Goal: Task Accomplishment & Management: Use online tool/utility

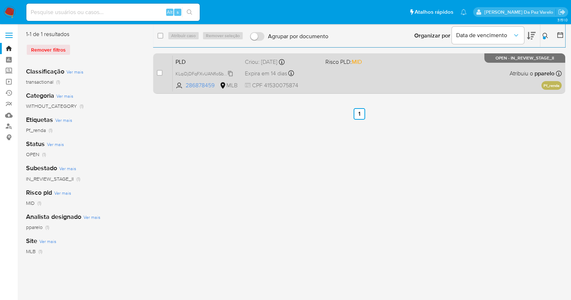
click at [230, 74] on span "KLqiDjDFqFXvUANfIoSbVQqJ" at bounding box center [204, 73] width 59 height 8
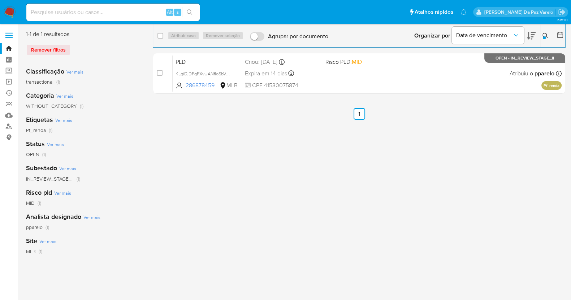
click at [442, 95] on div "select-all-cases-checkbox Atribuir caso Remover seleção Agrupar por documento O…" at bounding box center [359, 63] width 412 height 66
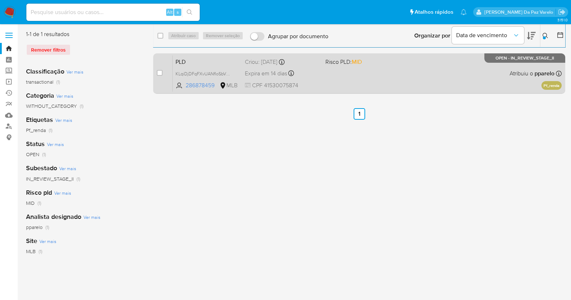
click at [422, 78] on div "PLD KLqiDjDFqFXvUANfIoSbVQqJ 286878459 MLB Risco PLD: MID Criou: 12/07/2025 Cri…" at bounding box center [367, 73] width 389 height 36
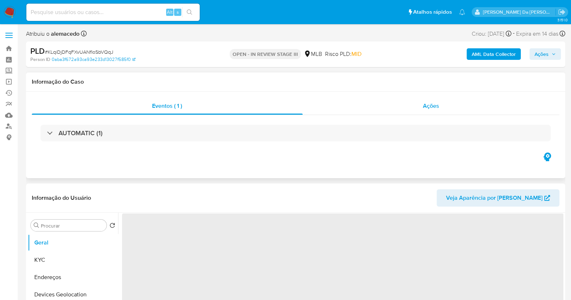
click at [433, 105] on span "Ações" at bounding box center [431, 106] width 16 height 8
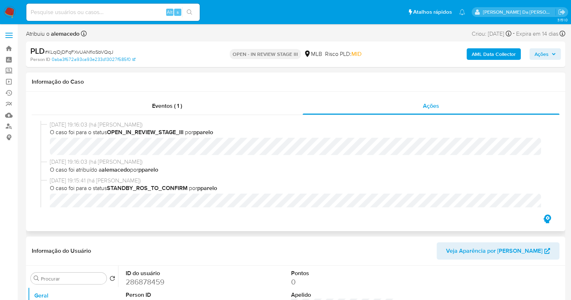
select select "10"
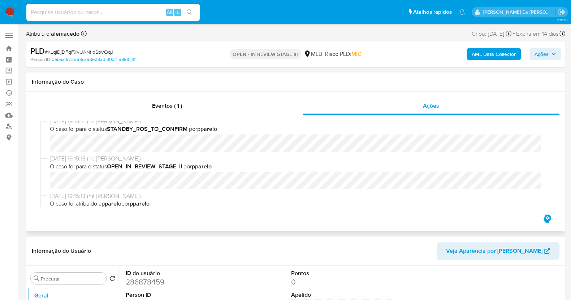
scroll to position [45, 0]
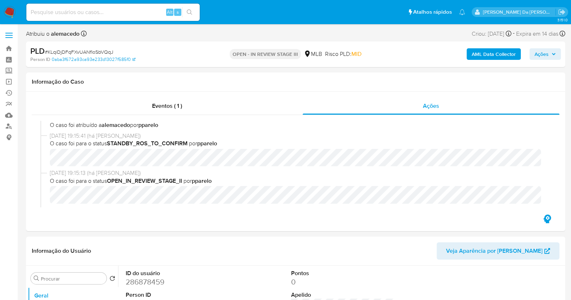
click at [90, 53] on span "# KLqiDjDFqFXvUANfIoSbVQqJ" at bounding box center [79, 51] width 69 height 7
copy span "KLqiDjDFqFXvUANfIoSbVQqJ"
click at [6, 12] on img at bounding box center [10, 12] width 12 height 12
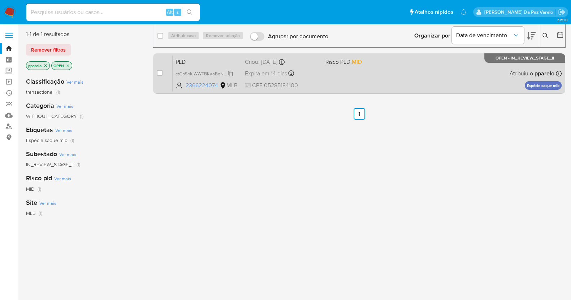
click at [231, 72] on span "ctGbSpIuWWTBKaaBqNXgw2vx" at bounding box center [207, 73] width 64 height 8
